Goal: Check status: Check status

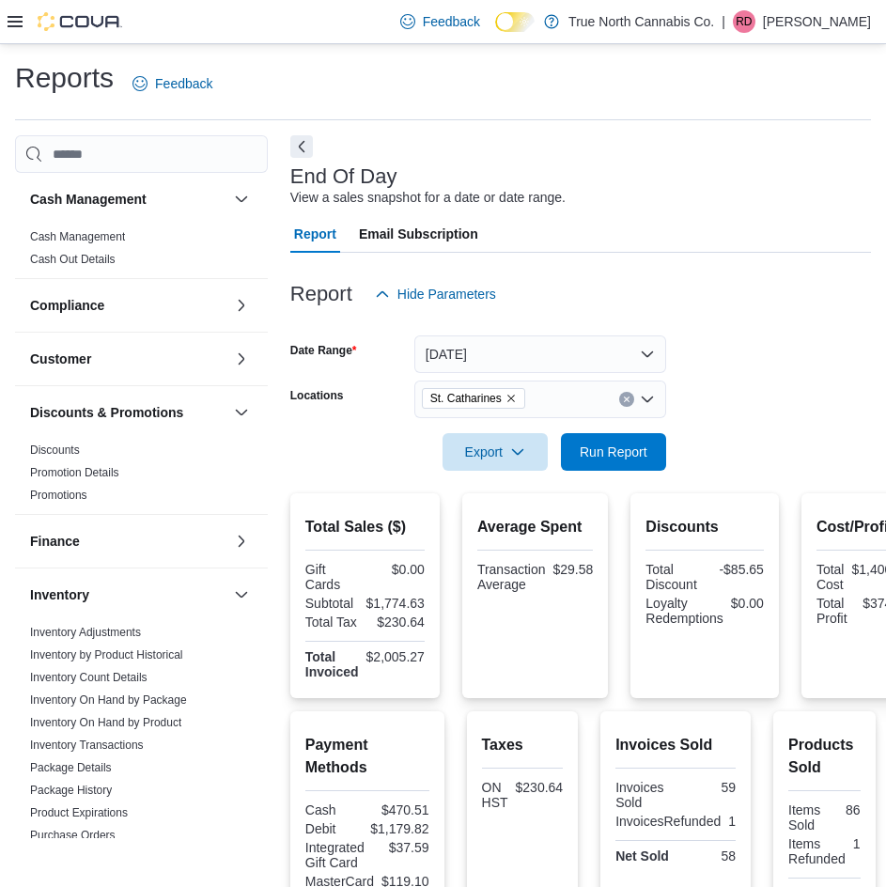
scroll to position [111, 0]
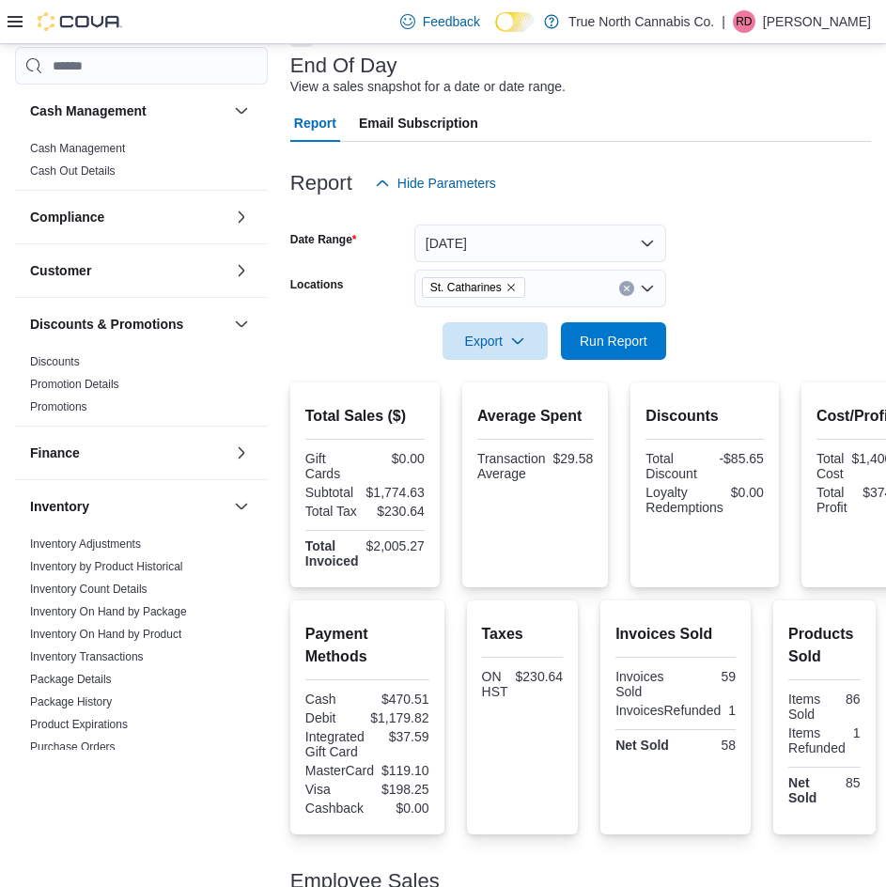
click at [84, 146] on link "Cash Management" at bounding box center [77, 148] width 95 height 13
click at [84, 85] on input "search" at bounding box center [141, 66] width 253 height 38
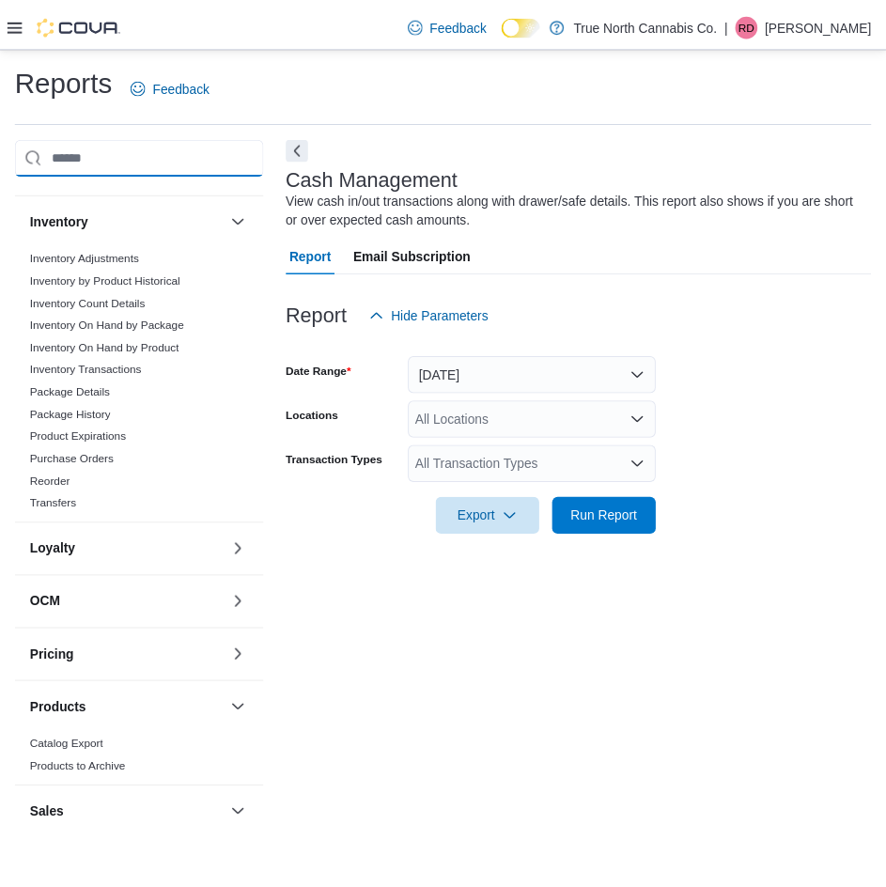
scroll to position [470, 0]
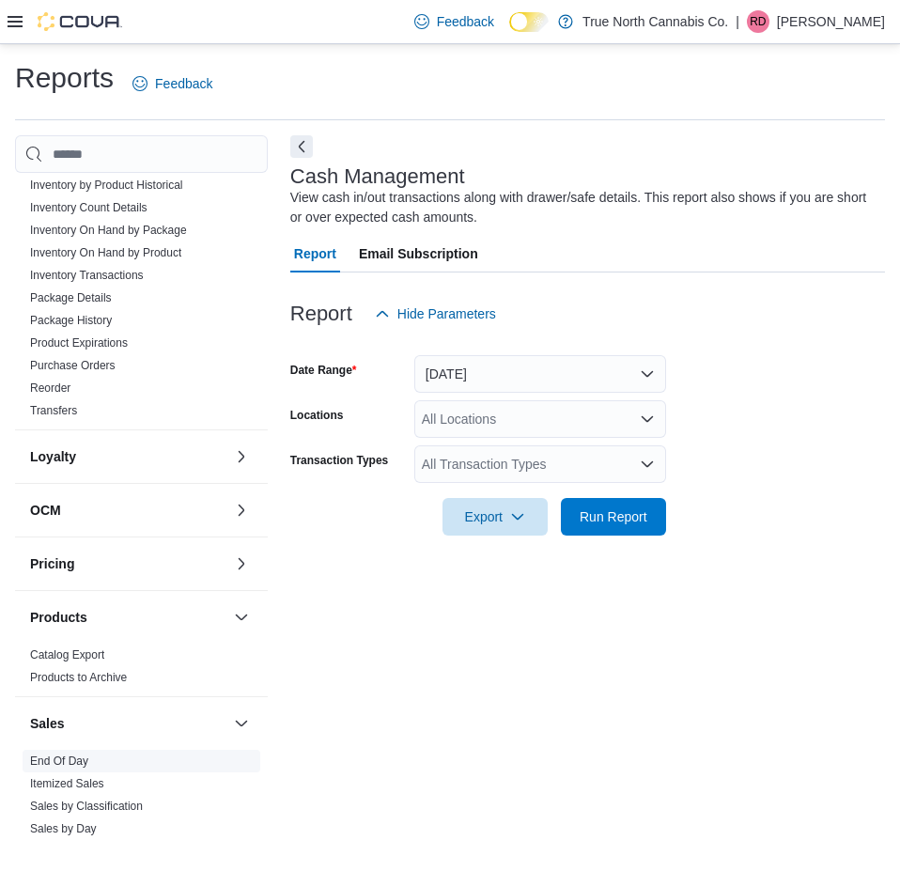
click at [76, 766] on link "End Of Day" at bounding box center [59, 761] width 58 height 13
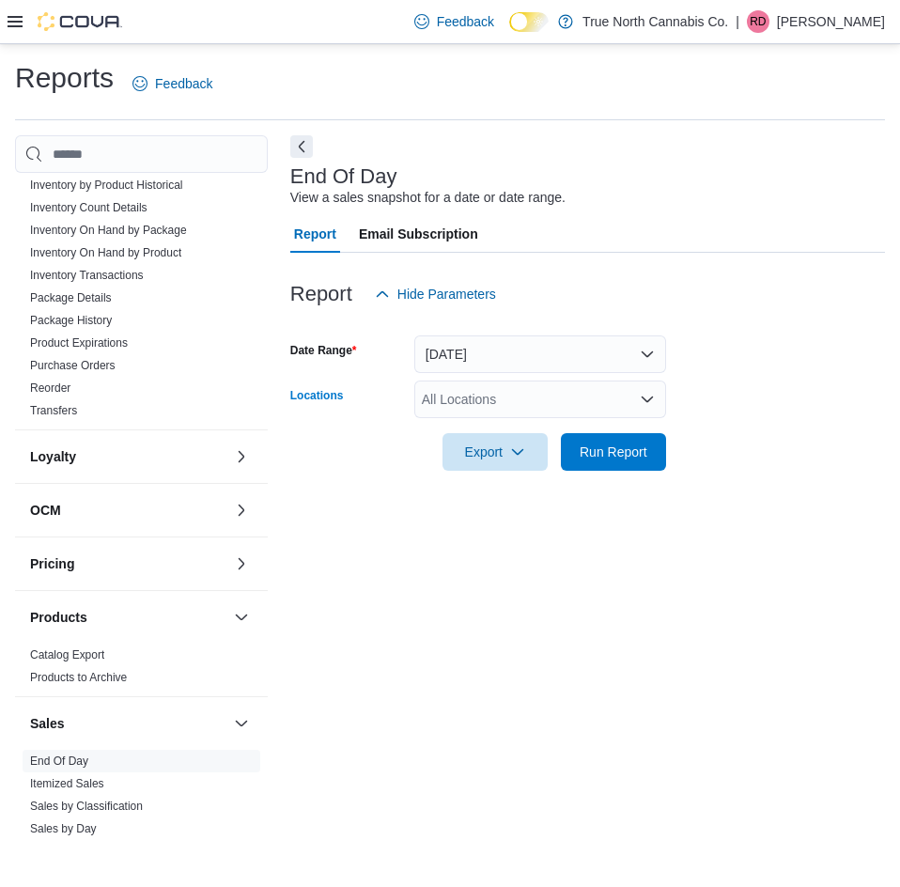
click at [443, 406] on div "All Locations" at bounding box center [540, 400] width 252 height 38
type input "***"
click at [494, 432] on span "St. Catharines" at bounding box center [497, 431] width 84 height 19
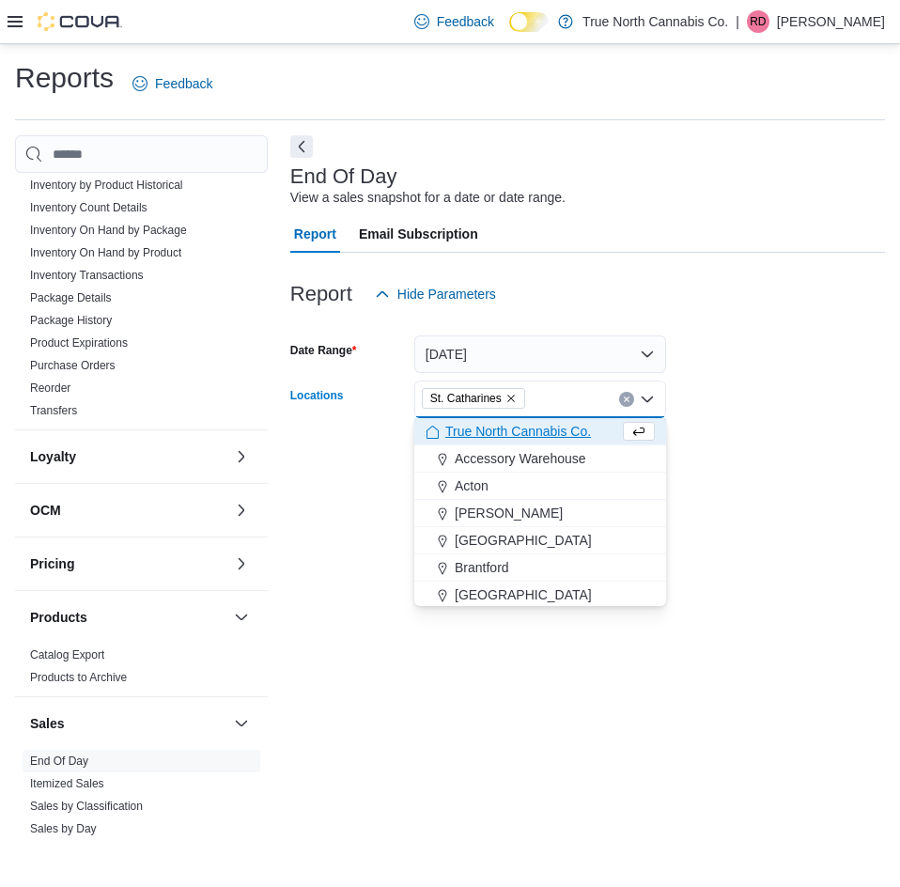
click at [767, 415] on form "Date Range [DATE] Locations [GEOGRAPHIC_DATA] Combo box. Selected. [GEOGRAPHIC_…" at bounding box center [587, 392] width 595 height 158
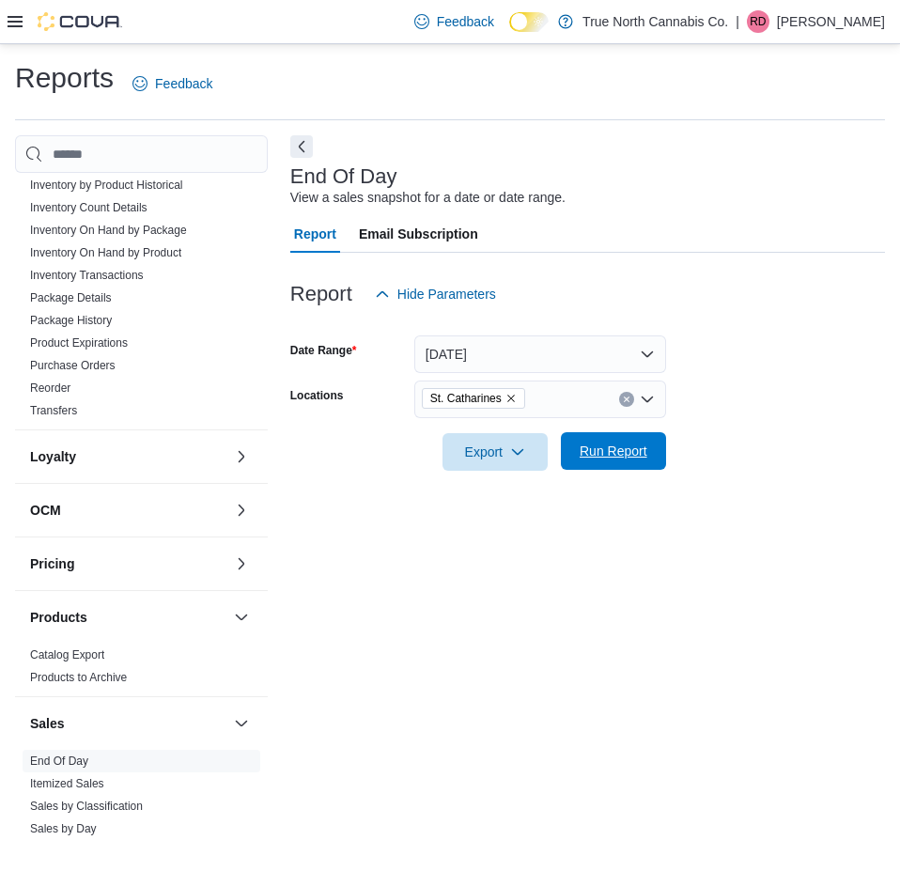
click at [638, 450] on span "Run Report" at bounding box center [614, 451] width 68 height 19
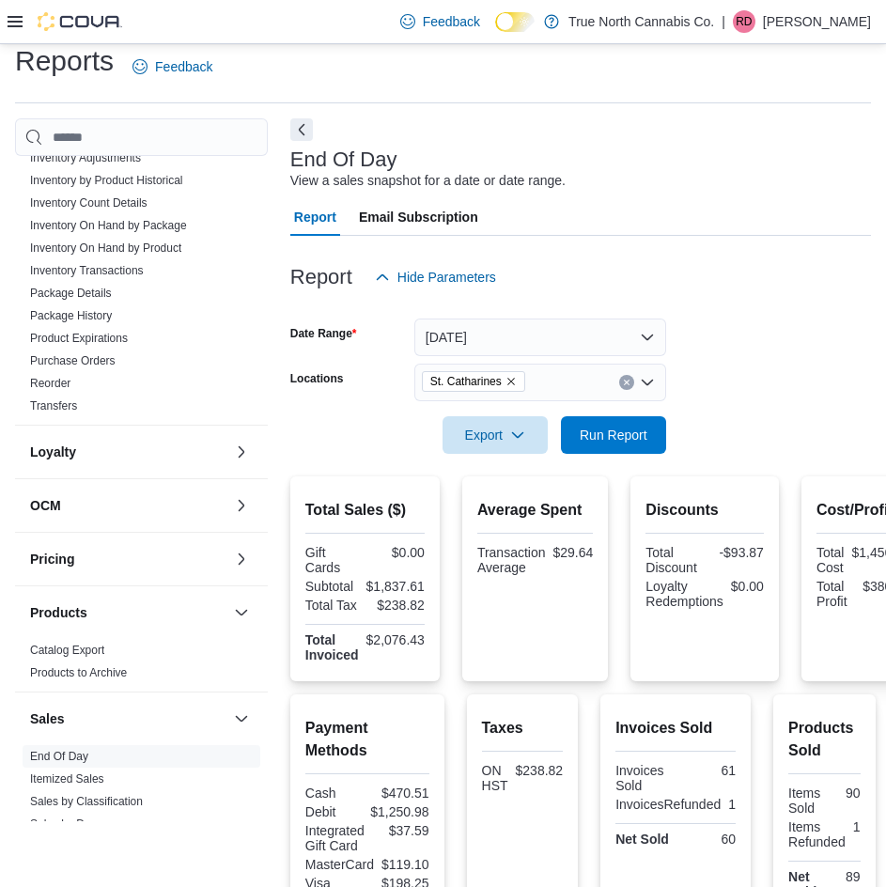
scroll to position [188, 0]
